Goal: Check status: Check status

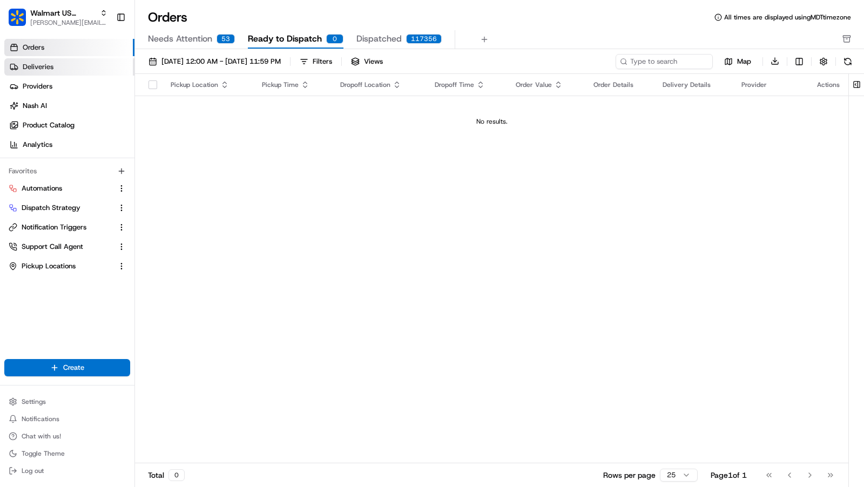
click at [59, 73] on link "Deliveries" at bounding box center [69, 66] width 130 height 17
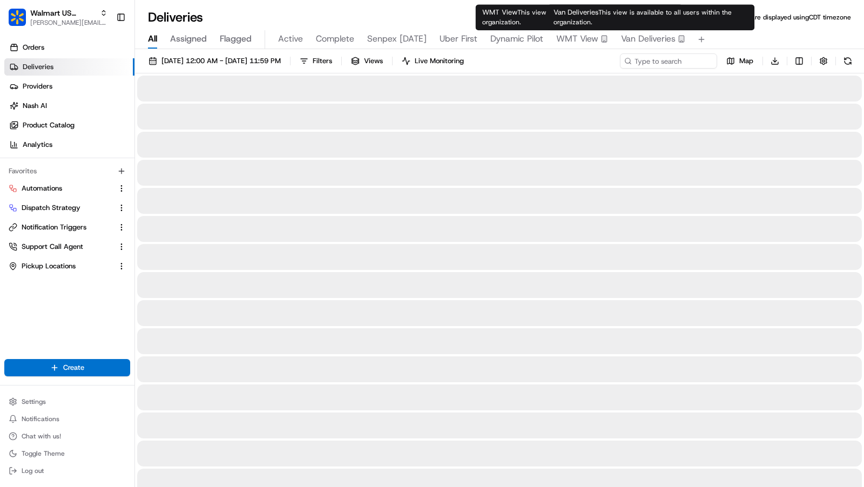
click at [670, 35] on span "Van Deliveries" at bounding box center [648, 38] width 55 height 13
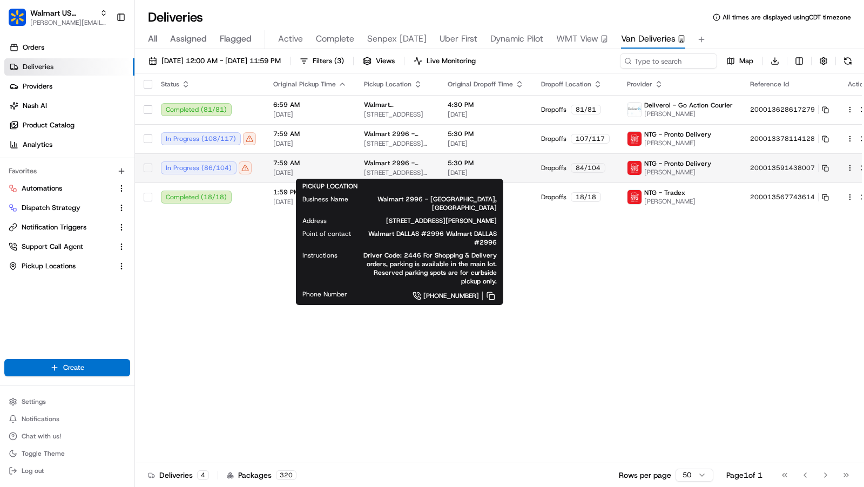
click at [411, 167] on div "Walmart [STREET_ADDRESS][PERSON_NAME]" at bounding box center [397, 168] width 66 height 18
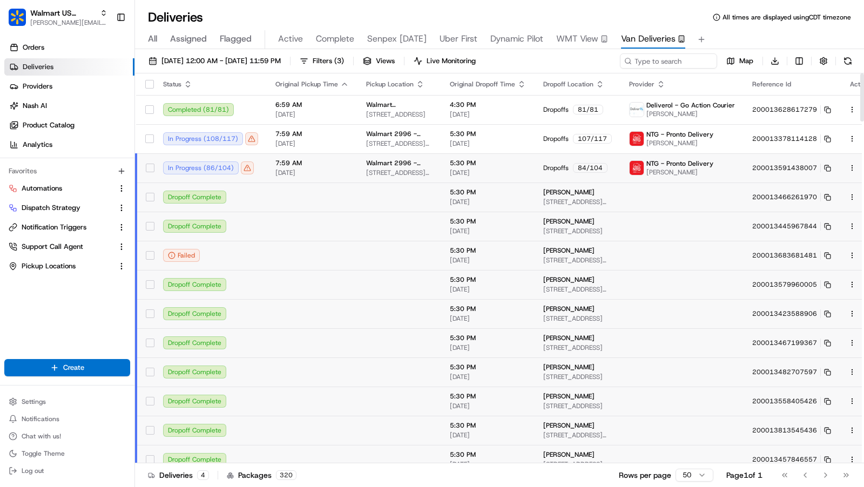
click at [349, 169] on span "[DATE]" at bounding box center [312, 173] width 73 height 9
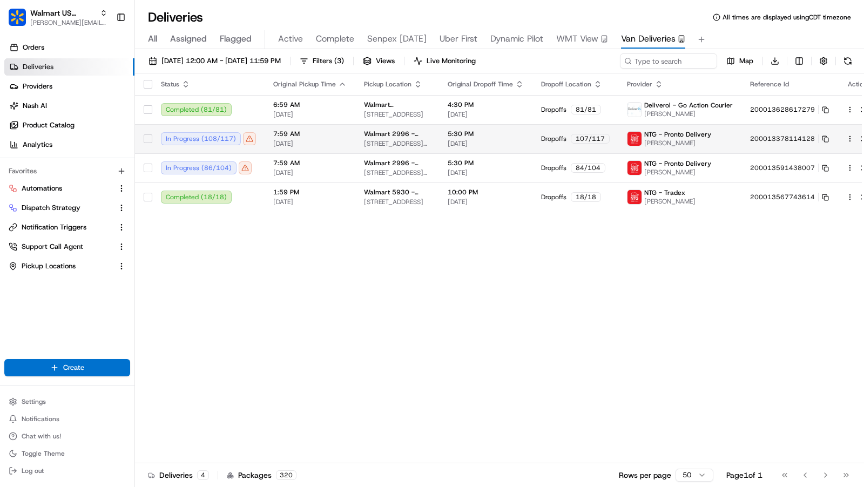
click at [354, 135] on td "7:59 AM [DATE]" at bounding box center [310, 138] width 91 height 29
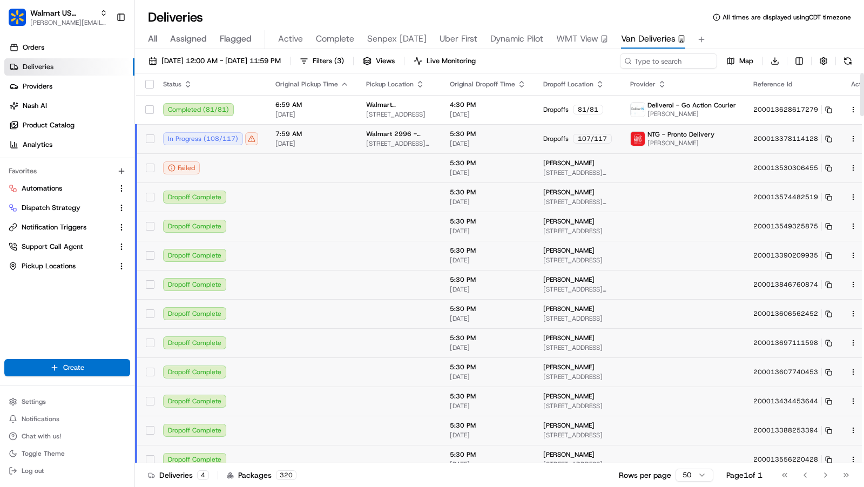
click at [354, 140] on td "7:59 AM [DATE]" at bounding box center [312, 138] width 91 height 29
